Goal: Communication & Community: Answer question/provide support

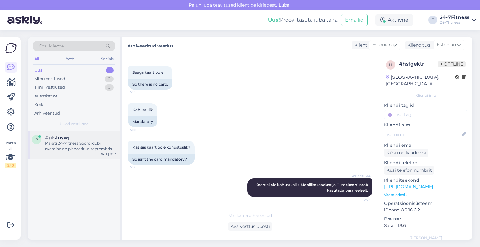
click at [77, 146] on div "Marati 24-7fitness Spordiklubi avamine on planeeritud septembris 2025, kuid kah…" at bounding box center [80, 145] width 71 height 11
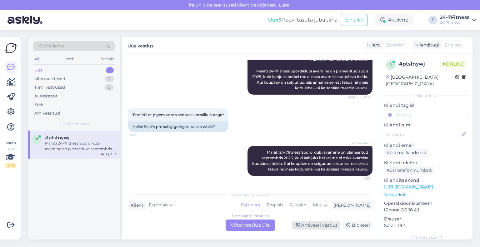
click at [311, 224] on div "Arhiveeri vestlus" at bounding box center [316, 225] width 48 height 8
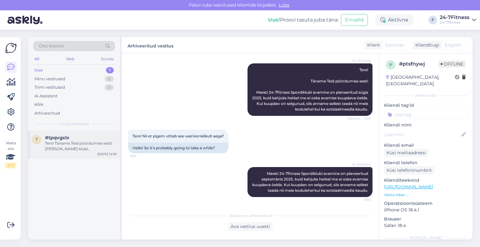
click at [86, 152] on div "t #tpqvgxlx Tere! Täname Teid pöördumise eest! [PERSON_NAME] klubi rühmatreenin…" at bounding box center [74, 144] width 92 height 28
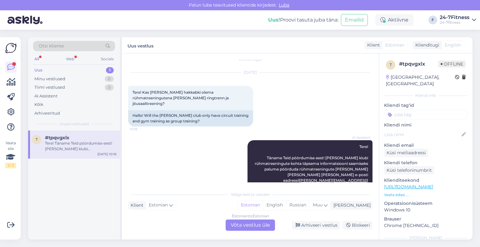
click at [253, 224] on div "Estonian to Estonian Võta vestlus üle" at bounding box center [249, 224] width 49 height 11
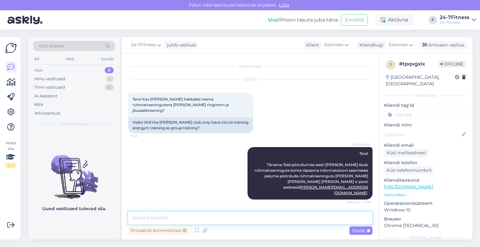
click at [221, 216] on textarea at bounding box center [250, 217] width 244 height 13
paste textarea "Tallinna mnt 18 [PERSON_NAME] spordiklubi avamine on [DATE]. Kahjuks rühmatreen…"
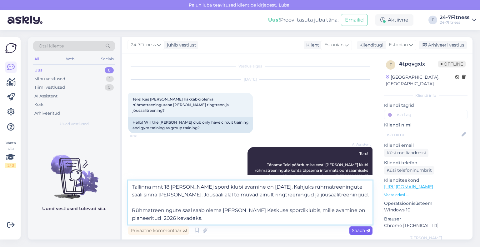
type textarea "Tallinna mnt 18 [PERSON_NAME] spordiklubi avamine on [DATE]. Kahjuks rühmatreen…"
click at [356, 232] on span "Saada" at bounding box center [361, 231] width 18 height 6
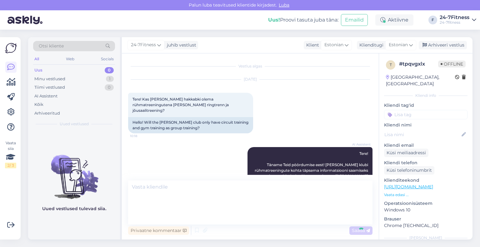
scroll to position [39, 0]
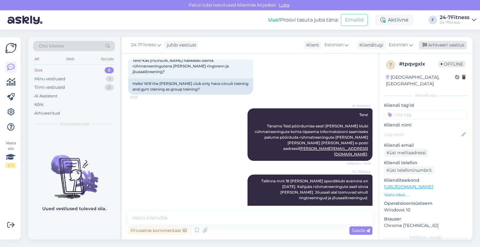
click at [436, 44] on div "Arhiveeri vestlus" at bounding box center [442, 45] width 48 height 8
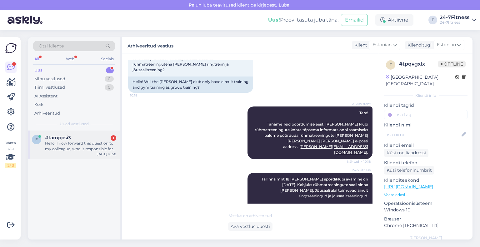
click at [82, 150] on div "Hello, I now forward this question to my colleague, who is responsible for this…" at bounding box center [80, 145] width 71 height 11
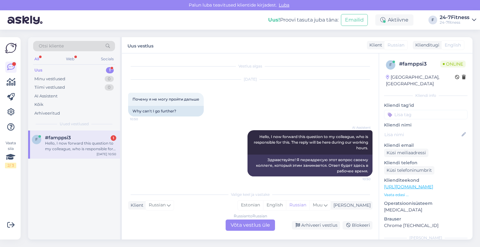
drag, startPoint x: 204, startPoint y: 99, endPoint x: 118, endPoint y: 103, distance: 85.3
click at [118, 103] on div "Otsi kliente All Web Socials Uus 1 Minu vestlused 0 Tiimi vestlused 0 AI Assist…" at bounding box center [250, 138] width 444 height 202
click at [194, 109] on div "Why can't I go further?" at bounding box center [166, 111] width 76 height 11
drag, startPoint x: 202, startPoint y: 99, endPoint x: 126, endPoint y: 100, distance: 75.9
click at [126, 100] on div "Vestlus algas [DATE] Почему я не могу пройти дальше 10:50 Why can't I go furthe…" at bounding box center [250, 146] width 257 height 186
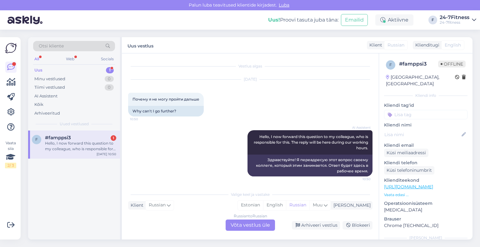
copy span "Почему я не могу пройти дальше"
click at [253, 227] on div "Russian to Russian Võta vestlus üle" at bounding box center [249, 224] width 49 height 11
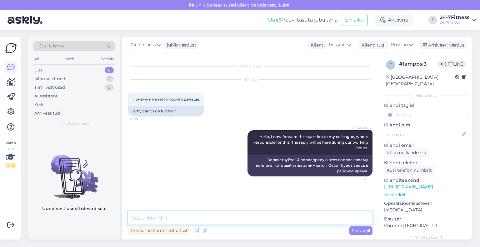
click at [255, 222] on textarea at bounding box center [250, 217] width 244 height 13
click at [385, 47] on div "Klienditugi" at bounding box center [372, 45] width 27 height 7
type input "est"
click at [380, 72] on link "Estonian" at bounding box center [387, 73] width 69 height 10
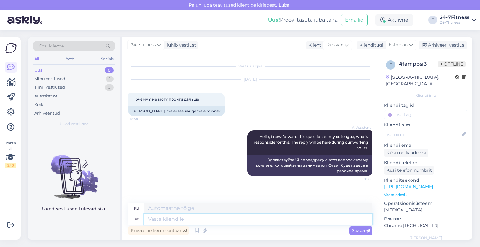
click at [206, 216] on textarea at bounding box center [258, 219] width 228 height 11
type textarea "Tere!"
type textarea "Привет!"
type textarea "Tere! Palun t"
type textarea "Здравствуйте! Пожалуйста."
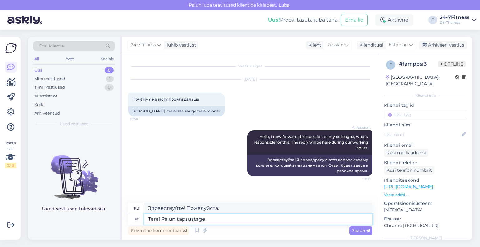
type textarea "Tere! Palun täpsustage, m"
type textarea "Здравствуйте! Пожалуйста, уточните,"
type textarea "Tere! Palun täpsustage, milles"
type textarea "Здравствуйте! Уточните, пожалуйста, в каком"
type textarea "Tere! Palun täpsustage, milles Teil p"
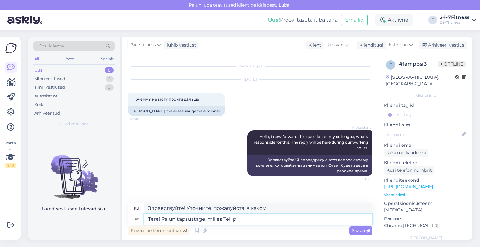
type textarea "Здравствуйте! Пожалуйста, уточните, что вы ищете."
type textarea "Tere! Palun täpsustage, milles Teil probleem es"
type textarea "Здравствуйте! Пожалуйста, уточните, в чём ваша проблема."
type textarea "Tere! Palun täpsustage, milles Teil probleem esineb"
type textarea "Здравствуйте! Пожалуйста, уточните, какая у вас проблема."
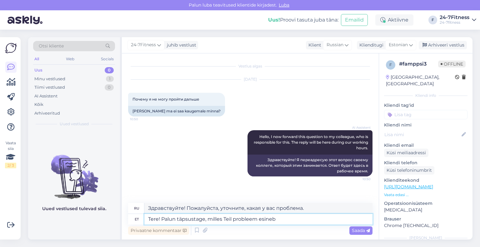
type textarea "Tere! Palun täpsustage, milles Teil probleem esineb?"
type textarea "Здравствуйте! Уточните, пожалуйста, какая у вас проблема?"
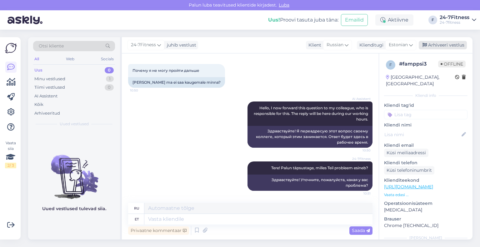
click at [445, 47] on div "Arhiveeri vestlus" at bounding box center [442, 45] width 48 height 8
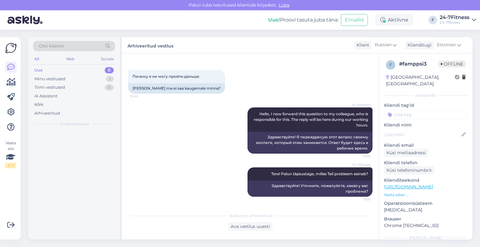
scroll to position [22, 0]
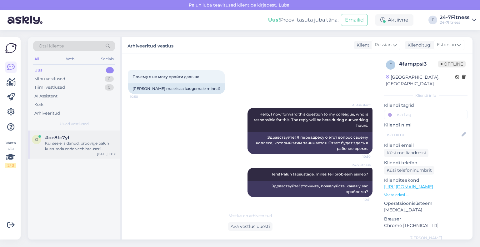
click at [89, 150] on div "Kui see ei aidanud, proovige palun kustutada enda veebibrauseri vahemälu või so…" at bounding box center [80, 145] width 71 height 11
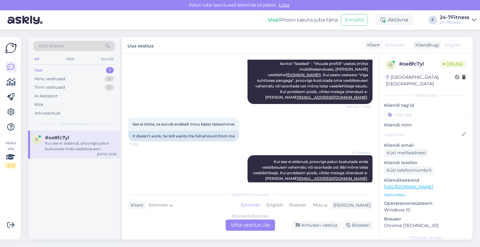
scroll to position [200, 0]
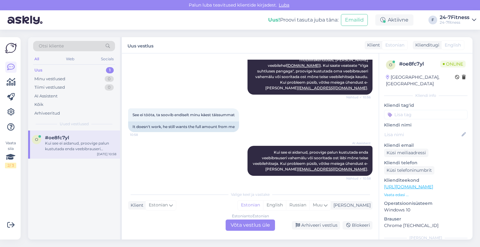
click at [261, 222] on div "Estonian to Estonian Võta vestlus üle" at bounding box center [249, 224] width 49 height 11
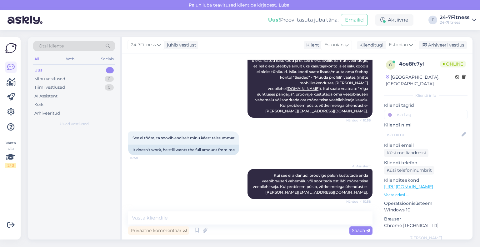
scroll to position [177, 0]
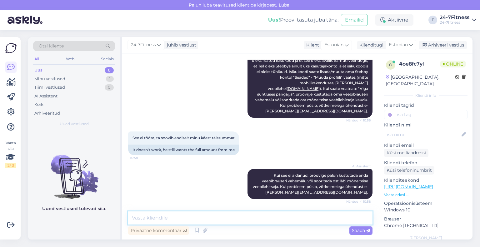
drag, startPoint x: 237, startPoint y: 220, endPoint x: 236, endPoint y: 216, distance: 4.4
click at [236, 220] on textarea at bounding box center [250, 217] width 244 height 13
type textarea "palun saatke enda isikukood, et saaksime kontrollida"
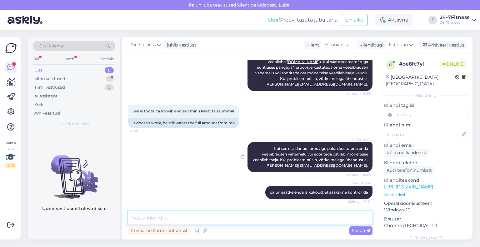
scroll to position [231, 0]
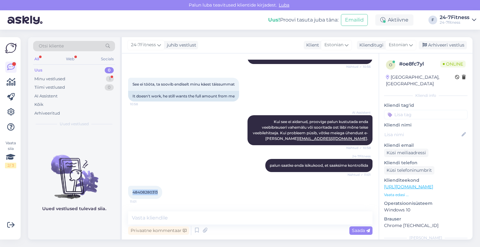
drag, startPoint x: 160, startPoint y: 191, endPoint x: 142, endPoint y: 191, distance: 17.8
click at [132, 193] on div "48408280313 11:01" at bounding box center [145, 192] width 34 height 13
copy span "48408280313"
click at [217, 217] on textarea at bounding box center [250, 217] width 244 height 13
paste textarea "Tere! Täname Teid kirja eest! Põhjus, miks [PERSON_NAME] krediiti kasutada ei s…"
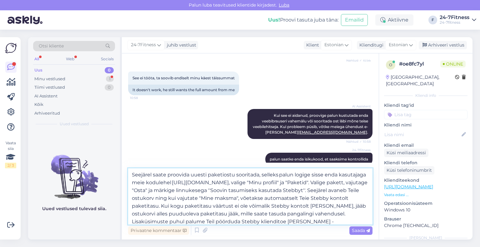
scroll to position [0, 0]
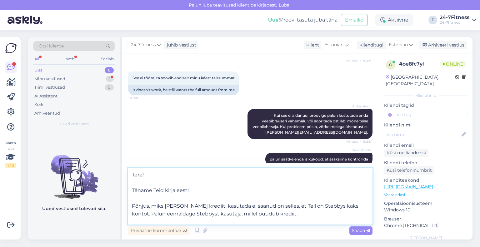
drag, startPoint x: 192, startPoint y: 192, endPoint x: 154, endPoint y: 194, distance: 38.1
click at [154, 194] on textarea "Tere! Täname Teid kirja eest! Põhjus, miks [PERSON_NAME] krediiti kasutada ei s…" at bounding box center [250, 196] width 244 height 56
drag, startPoint x: 135, startPoint y: 184, endPoint x: 129, endPoint y: 175, distance: 11.9
click at [129, 175] on textarea "Tere! Täname! Põhjus, miks [PERSON_NAME] krediiti kasutada ei saanud on selles,…" at bounding box center [250, 196] width 244 height 56
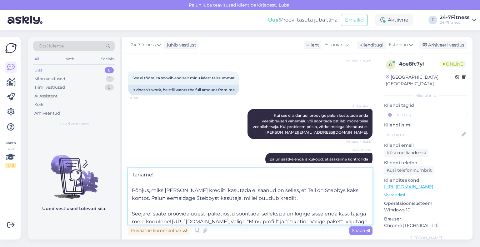
click at [132, 184] on textarea "Täname! Põhjus, miks [PERSON_NAME] krediiti kasutada ei saanud on selles, et Te…" at bounding box center [250, 196] width 244 height 56
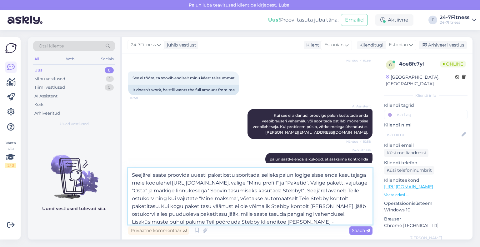
scroll to position [42, 0]
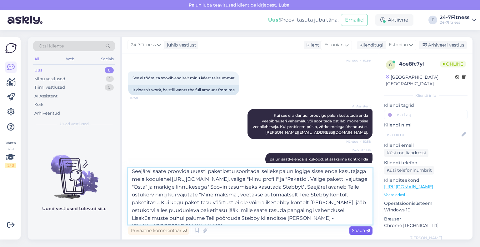
type textarea "Täname! Põhjus, miks [PERSON_NAME] krediiti kasutada ei saanud on selles, et Te…"
click at [356, 231] on span "Saada" at bounding box center [361, 231] width 18 height 6
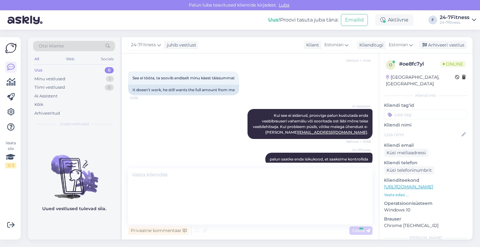
scroll to position [353, 0]
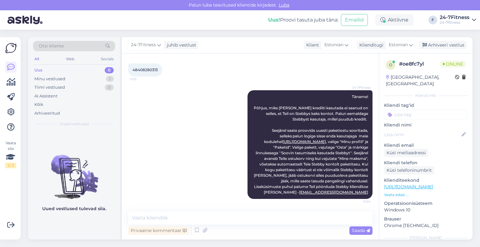
click at [433, 40] on div "24-7Fitness juhib vestlust Klient Estonian Klienditugi Estonian est Estonian Ar…" at bounding box center [297, 45] width 350 height 16
click at [434, 44] on div "Arhiveeri vestlus" at bounding box center [442, 45] width 48 height 8
